Goal: Task Accomplishment & Management: Complete application form

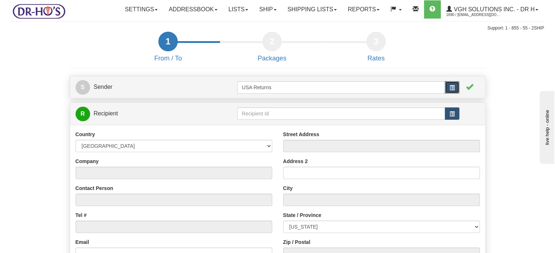
click at [447, 94] on button "button" at bounding box center [452, 87] width 15 height 12
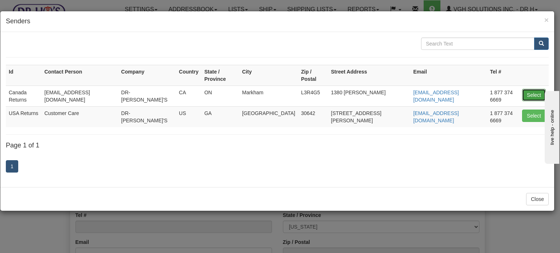
click at [539, 89] on button "Select" at bounding box center [534, 95] width 24 height 12
type input "Canada Returns"
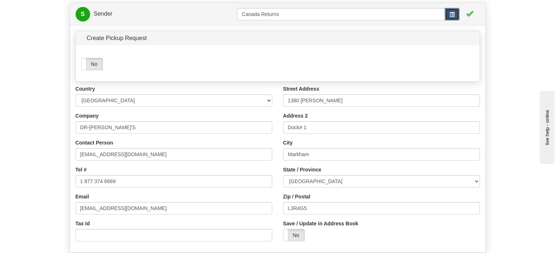
scroll to position [109, 0]
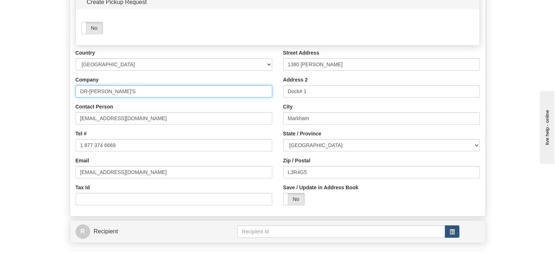
drag, startPoint x: 135, startPoint y: 109, endPoint x: 0, endPoint y: 99, distance: 135.3
click at [24, 105] on form "1 From / To 2 Packages 3 Int Opt 4 Rates S Sender" at bounding box center [277, 114] width 533 height 385
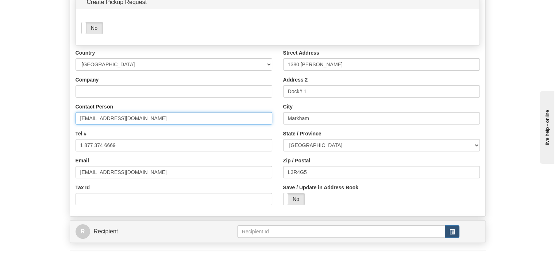
drag, startPoint x: 143, startPoint y: 136, endPoint x: 16, endPoint y: 132, distance: 127.7
click at [64, 135] on div "S Sender Canada Returns Yes No" at bounding box center [277, 129] width 427 height 356
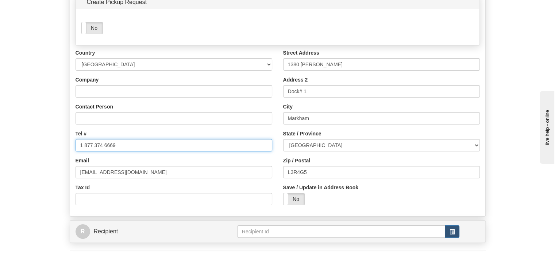
drag, startPoint x: 143, startPoint y: 162, endPoint x: 11, endPoint y: 157, distance: 132.1
click at [55, 162] on form "1 From / To 2 Packages 3 Int Opt 4 Rates S Sender" at bounding box center [277, 114] width 533 height 385
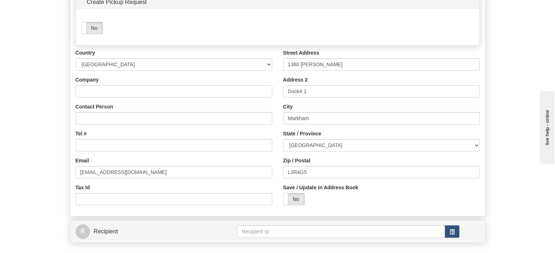
click at [110, 195] on div "Country [GEOGRAPHIC_DATA] [GEOGRAPHIC_DATA] [GEOGRAPHIC_DATA] [GEOGRAPHIC_DATA]…" at bounding box center [173, 130] width 207 height 162
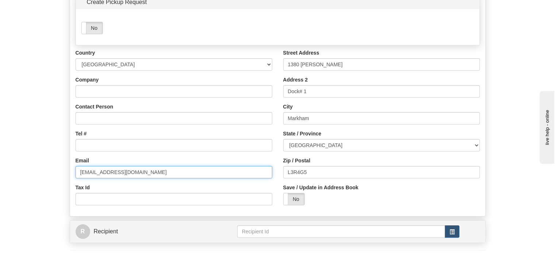
drag, startPoint x: 157, startPoint y: 194, endPoint x: 38, endPoint y: 189, distance: 119.7
click at [51, 191] on form "1 From / To 2 Packages 3 Int Opt 4 Rates S Sender" at bounding box center [277, 114] width 533 height 385
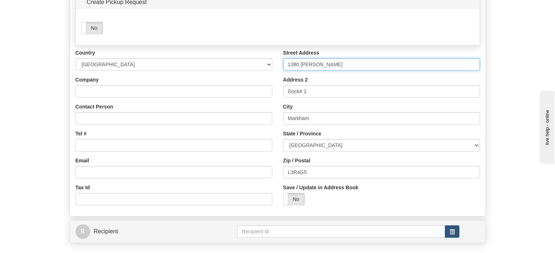
drag, startPoint x: 333, startPoint y: 84, endPoint x: 218, endPoint y: 89, distance: 114.6
click at [233, 89] on div "Country [GEOGRAPHIC_DATA] [GEOGRAPHIC_DATA] [GEOGRAPHIC_DATA] [GEOGRAPHIC_DATA]…" at bounding box center [277, 130] width 415 height 162
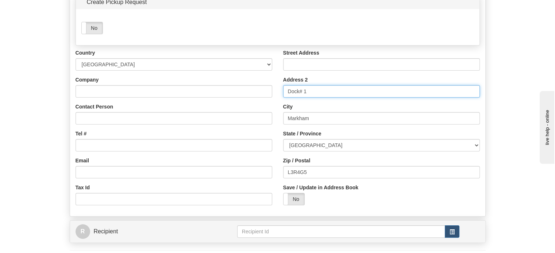
drag, startPoint x: 326, startPoint y: 103, endPoint x: 185, endPoint y: 108, distance: 140.9
click at [216, 106] on div "Country [GEOGRAPHIC_DATA] [GEOGRAPHIC_DATA] [GEOGRAPHIC_DATA] [GEOGRAPHIC_DATA]…" at bounding box center [277, 130] width 415 height 162
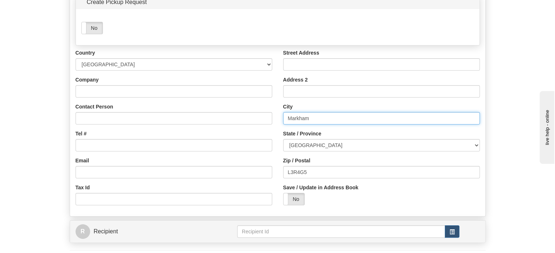
drag, startPoint x: 315, startPoint y: 138, endPoint x: 202, endPoint y: 138, distance: 112.7
click at [217, 138] on div "Country [GEOGRAPHIC_DATA] [GEOGRAPHIC_DATA] [GEOGRAPHIC_DATA] [GEOGRAPHIC_DATA]…" at bounding box center [277, 130] width 415 height 162
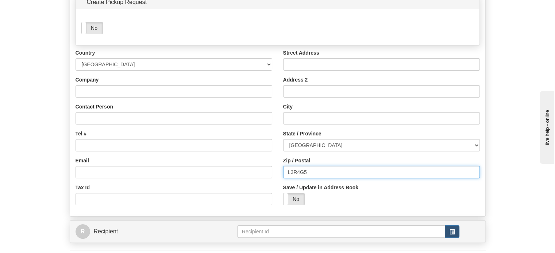
drag, startPoint x: 319, startPoint y: 187, endPoint x: 161, endPoint y: 176, distance: 158.7
click at [256, 187] on div "Country [GEOGRAPHIC_DATA] [GEOGRAPHIC_DATA] [GEOGRAPHIC_DATA] [GEOGRAPHIC_DATA]…" at bounding box center [277, 130] width 415 height 162
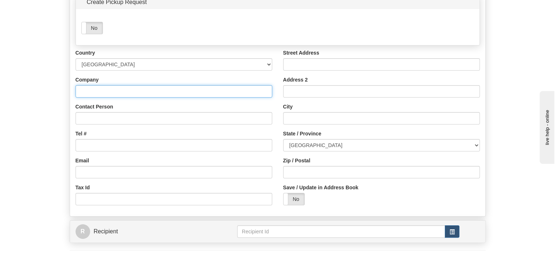
click at [125, 98] on input "Company" at bounding box center [173, 91] width 197 height 12
paste input "[PERSON_NAME]"
type input "[PERSON_NAME]"
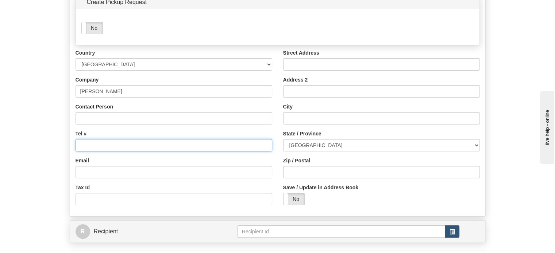
click at [85, 152] on input "Tel #" at bounding box center [173, 145] width 197 height 12
paste input "6138032332"
type input "6138032332"
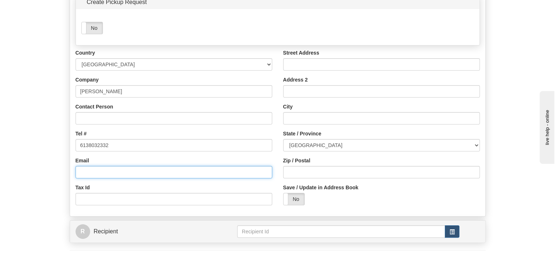
click at [96, 179] on input "Email" at bounding box center [173, 172] width 197 height 12
paste input "[EMAIL_ADDRESS][DOMAIN_NAME]"
type input "[EMAIL_ADDRESS][DOMAIN_NAME]"
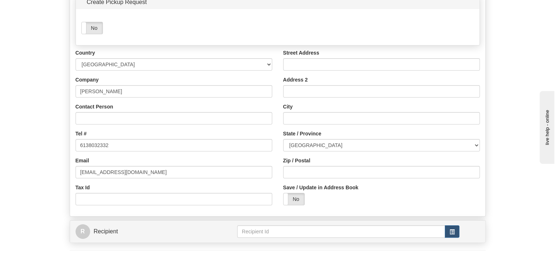
click at [313, 71] on div "Street Address" at bounding box center [381, 60] width 197 height 22
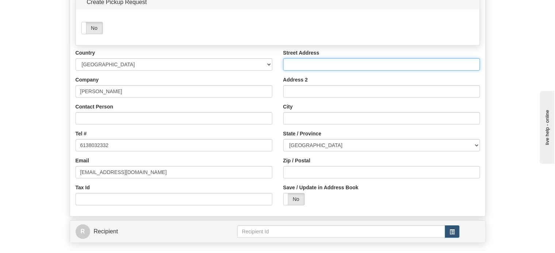
click at [312, 71] on input "Street Address" at bounding box center [381, 64] width 197 height 12
paste input "[STREET_ADDRESS]"
type input "[STREET_ADDRESS]"
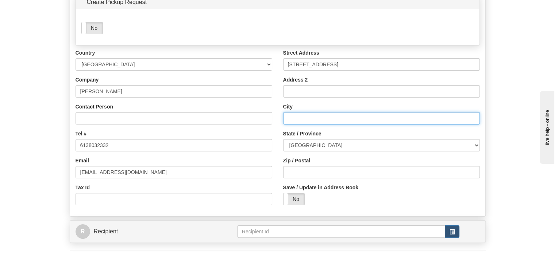
click at [307, 125] on input "City" at bounding box center [381, 118] width 197 height 12
paste input "Prescott"
type input "Prescott"
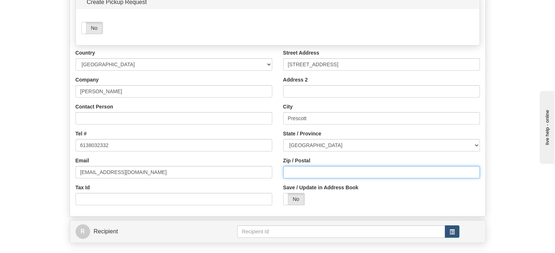
click at [318, 179] on input "Zip / Postal" at bounding box center [381, 172] width 197 height 12
paste input "K0E1T0"
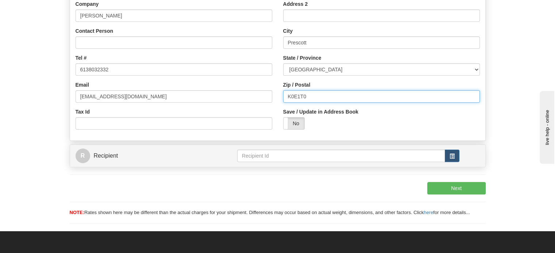
scroll to position [219, 0]
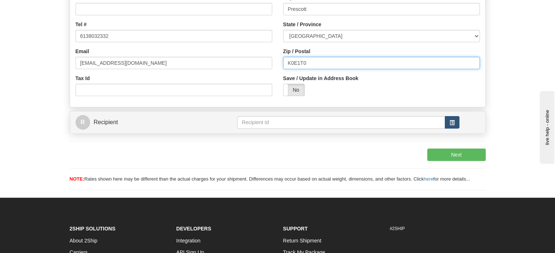
type input "K0E1T0"
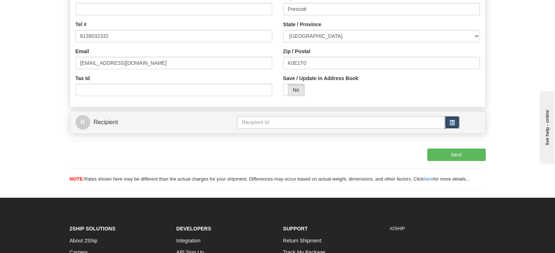
click at [449, 125] on span "button" at bounding box center [451, 122] width 5 height 5
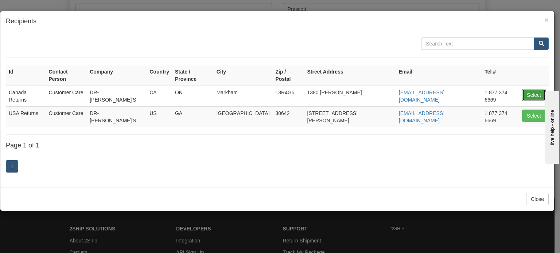
click at [528, 89] on button "Select" at bounding box center [534, 95] width 24 height 12
type input "Canada Returns"
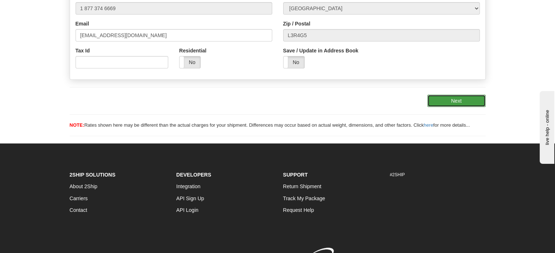
click at [461, 107] on button "Next" at bounding box center [456, 101] width 58 height 12
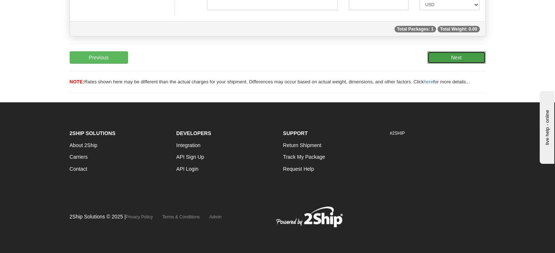
scroll to position [107, 0]
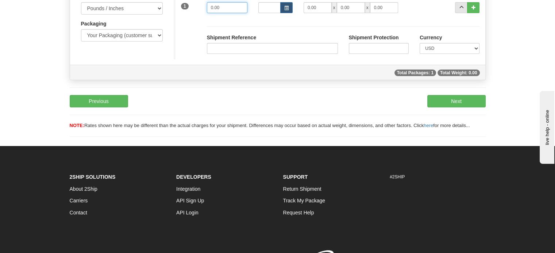
drag, startPoint x: 234, startPoint y: 27, endPoint x: 118, endPoint y: 26, distance: 116.3
click at [134, 26] on div "Measurements Type Pounds / Inches Kilograms / Centimeters Packaging Your Packag…" at bounding box center [277, 26] width 415 height 66
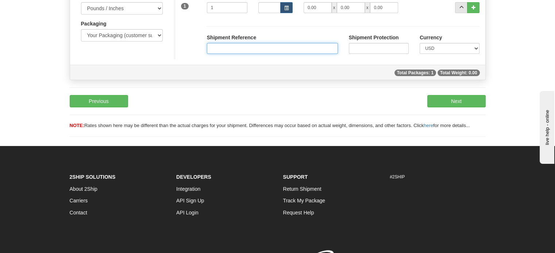
type input "1.00"
click at [243, 54] on input "Shipment Reference" at bounding box center [272, 48] width 131 height 11
paste input "1197362"
type input "1197362"
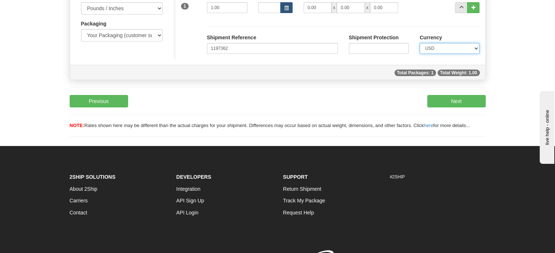
click at [454, 54] on select "CAD USD EUR ZAR [PERSON_NAME] ARN AUD AUS AWG BBD BFR BGN BHD BMD BND BRC BRL C…" at bounding box center [449, 48] width 60 height 11
select select "0"
click at [419, 54] on select "CAD USD EUR ZAR [PERSON_NAME] ARN AUD AUS AWG BBD BFR BGN BHD BMD BND BRC BRL C…" at bounding box center [449, 48] width 60 height 11
click at [462, 108] on button "Next" at bounding box center [456, 101] width 58 height 12
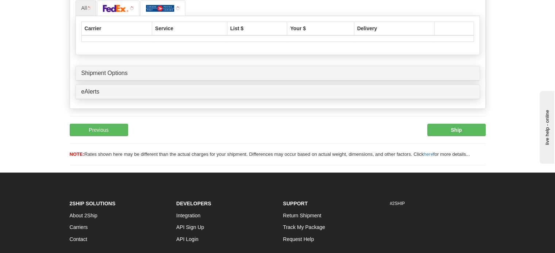
scroll to position [135, 0]
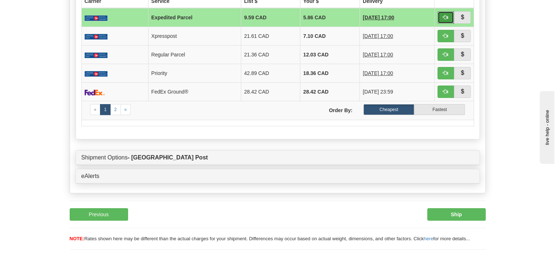
click at [439, 24] on button "button" at bounding box center [445, 17] width 17 height 12
type input "DOM.EP"
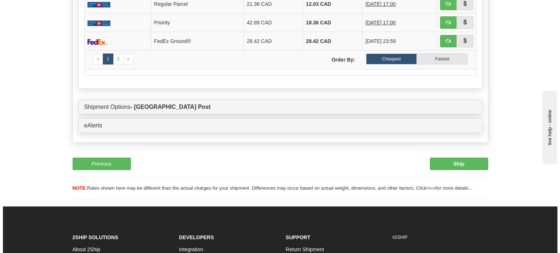
scroll to position [207, 0]
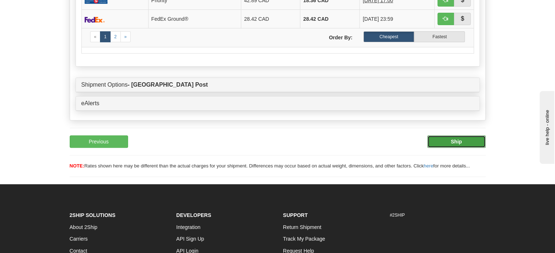
click at [460, 145] on b "Ship" at bounding box center [455, 142] width 11 height 6
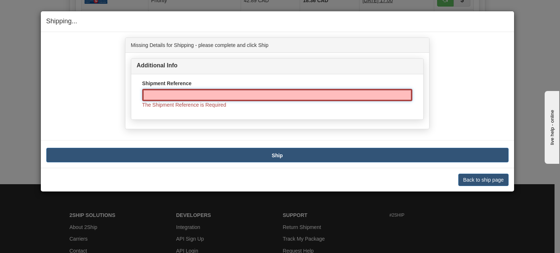
click at [226, 92] on input "Shipment Reference" at bounding box center [277, 95] width 270 height 12
paste input "1197362"
type input "1197362"
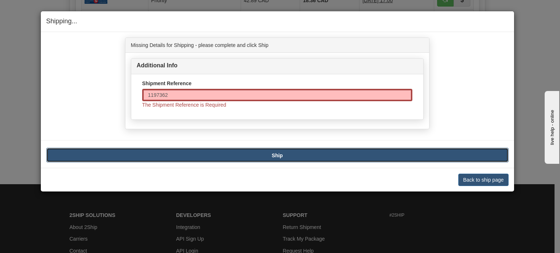
click at [256, 152] on button "Ship" at bounding box center [277, 155] width 462 height 15
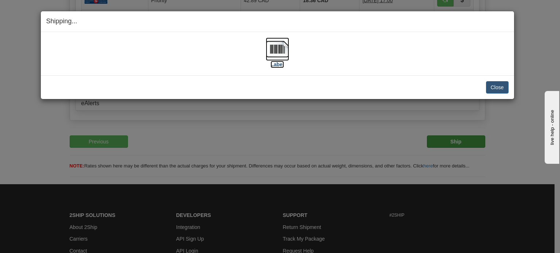
click at [276, 51] on img at bounding box center [277, 49] width 23 height 23
click at [494, 85] on button "Close" at bounding box center [497, 87] width 23 height 12
